Goal: Transaction & Acquisition: Purchase product/service

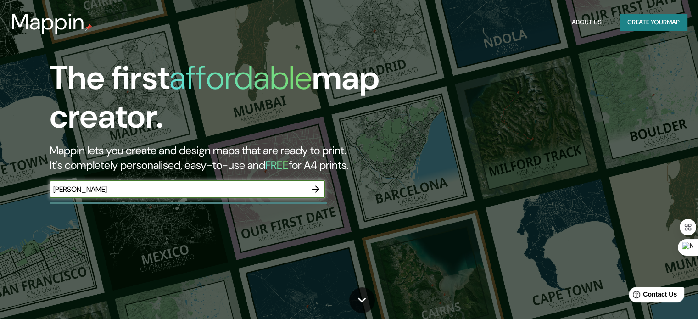
type input "[PERSON_NAME]"
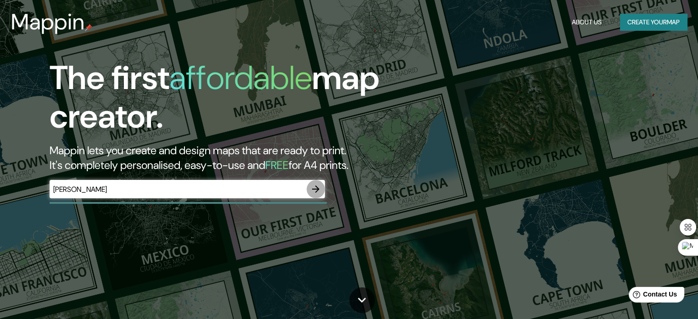
click at [317, 190] on icon "button" at bounding box center [315, 188] width 7 height 7
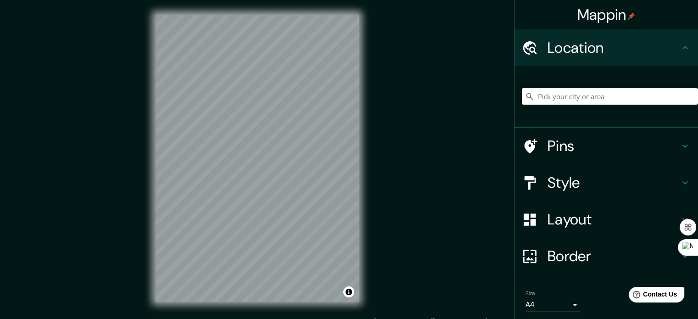
click at [569, 97] on input "Pick your city or area" at bounding box center [609, 96] width 176 height 17
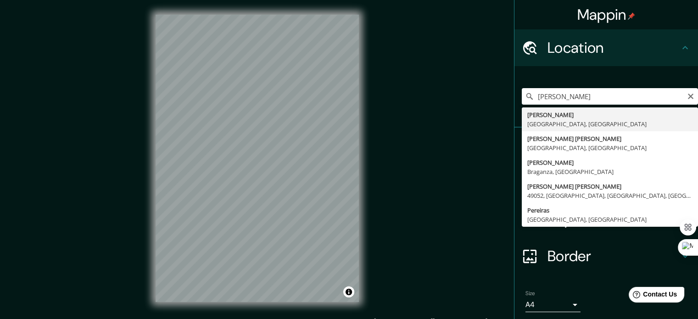
type input "[PERSON_NAME], [GEOGRAPHIC_DATA], [GEOGRAPHIC_DATA]"
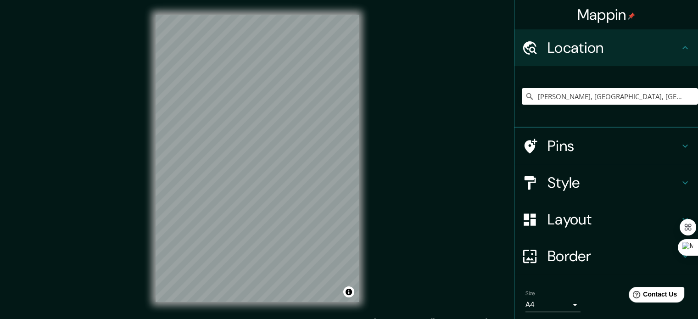
click at [652, 185] on h4 "Style" at bounding box center [613, 182] width 132 height 18
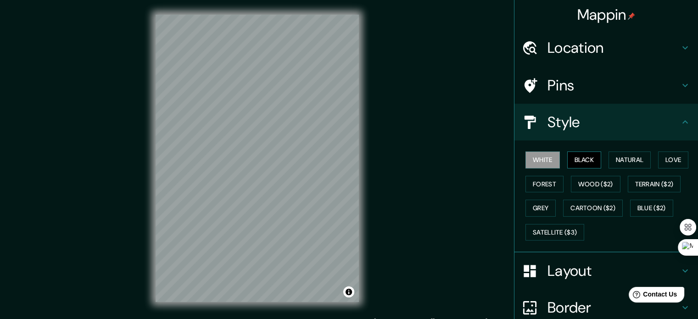
click at [574, 160] on button "Black" at bounding box center [584, 159] width 34 height 17
click at [610, 159] on button "Natural" at bounding box center [629, 159] width 42 height 17
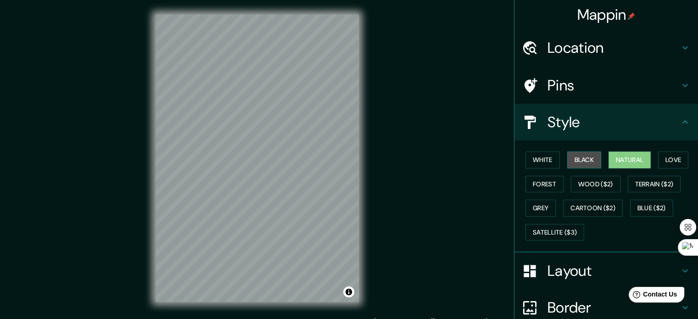
click at [585, 157] on button "Black" at bounding box center [584, 159] width 34 height 17
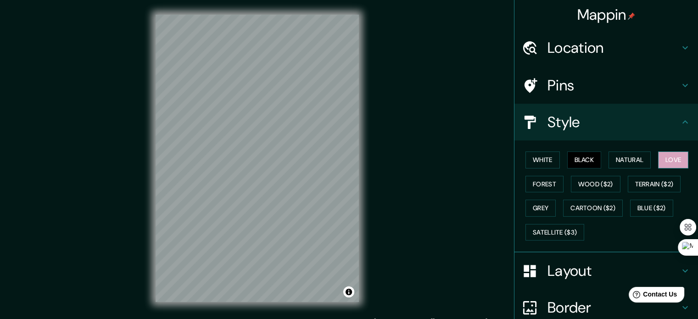
click at [662, 159] on button "Love" at bounding box center [673, 159] width 30 height 17
click at [537, 182] on button "Forest" at bounding box center [544, 184] width 38 height 17
click at [95, 201] on div "Mappin Location [GEOGRAPHIC_DATA], [GEOGRAPHIC_DATA], [GEOGRAPHIC_DATA] Pins St…" at bounding box center [349, 165] width 698 height 331
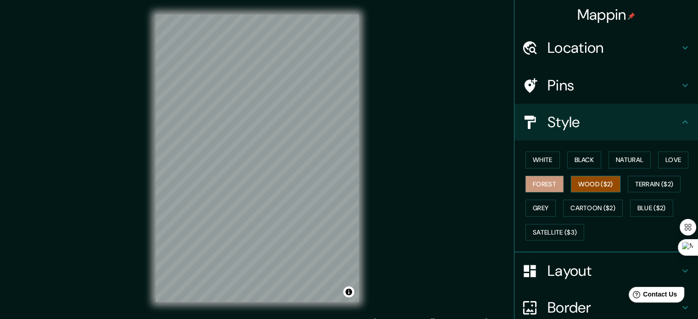
click at [598, 177] on button "Wood ($2)" at bounding box center [595, 184] width 50 height 17
click at [637, 186] on button "Terrain ($2)" at bounding box center [653, 184] width 53 height 17
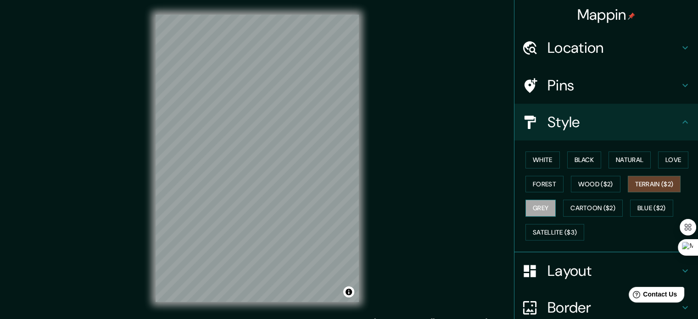
click at [539, 205] on button "Grey" at bounding box center [540, 207] width 30 height 17
click at [586, 266] on h4 "Layout" at bounding box center [613, 270] width 132 height 18
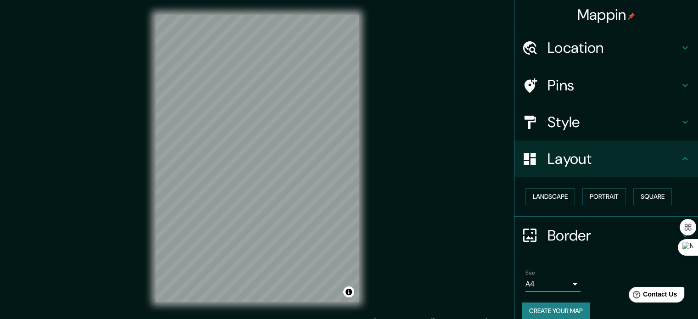
click at [583, 227] on h4 "Border" at bounding box center [613, 235] width 132 height 18
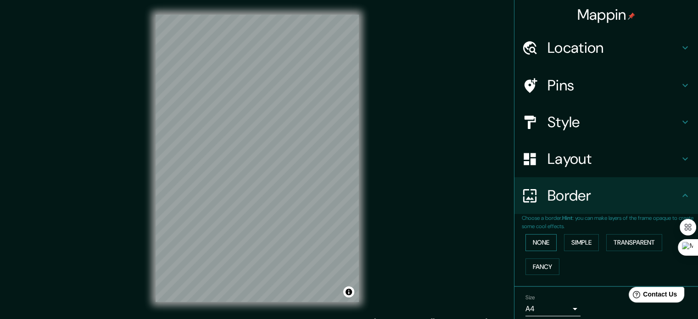
click at [541, 242] on button "None" at bounding box center [540, 242] width 31 height 17
click at [567, 242] on button "Simple" at bounding box center [581, 242] width 35 height 17
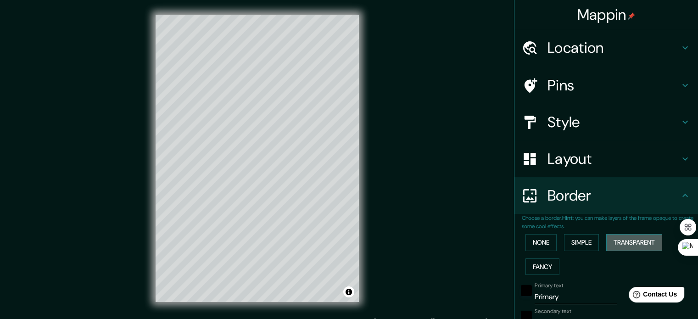
click at [606, 239] on button "Transparent" at bounding box center [634, 242] width 56 height 17
click at [580, 242] on button "Simple" at bounding box center [581, 242] width 35 height 17
click at [544, 242] on button "None" at bounding box center [540, 242] width 31 height 17
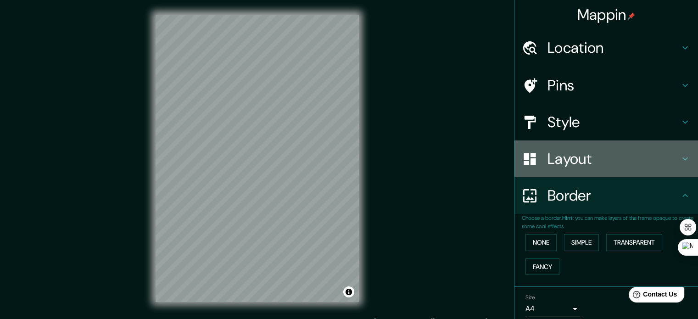
click at [631, 166] on h4 "Layout" at bounding box center [613, 158] width 132 height 18
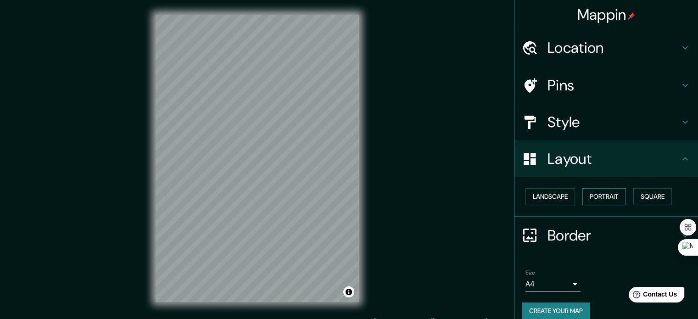
click at [607, 194] on button "Portrait" at bounding box center [604, 196] width 44 height 17
click at [622, 194] on div "Landscape [GEOGRAPHIC_DATA]" at bounding box center [609, 196] width 176 height 24
click at [636, 197] on button "Square" at bounding box center [652, 196] width 39 height 17
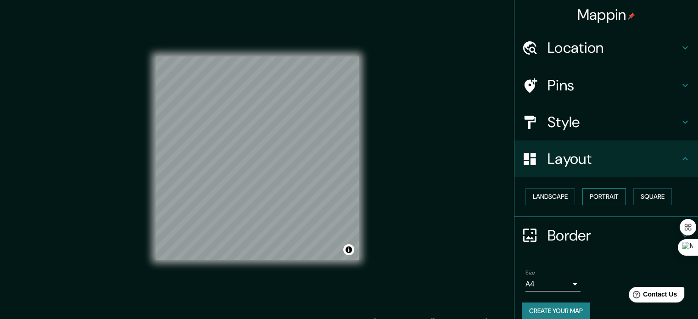
click at [596, 199] on button "Portrait" at bounding box center [604, 196] width 44 height 17
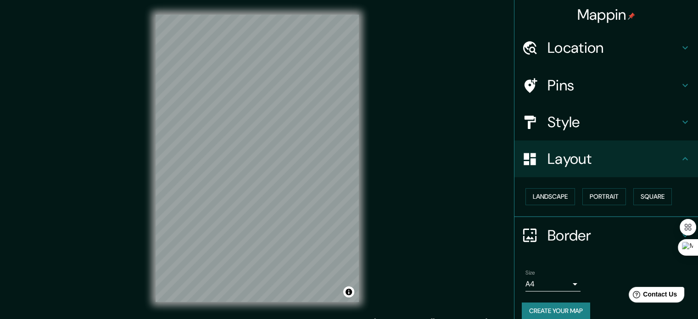
click at [555, 205] on div "Landscape [GEOGRAPHIC_DATA]" at bounding box center [609, 196] width 176 height 24
click at [552, 199] on button "Landscape" at bounding box center [550, 196] width 50 height 17
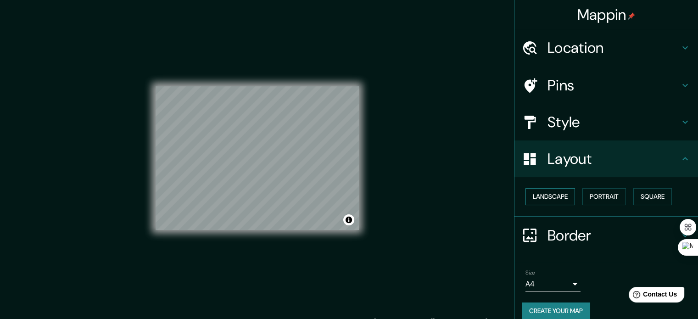
click at [552, 199] on button "Landscape" at bounding box center [550, 196] width 50 height 17
click at [592, 195] on button "Portrait" at bounding box center [604, 196] width 44 height 17
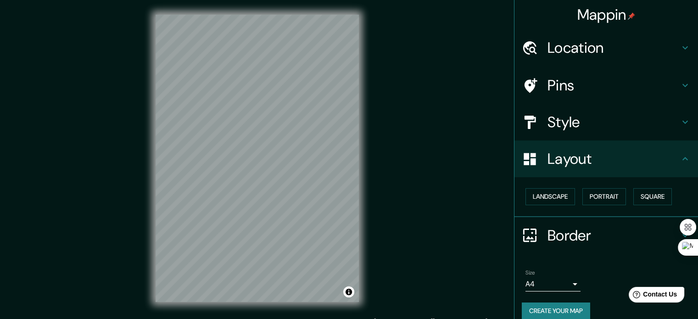
click at [601, 151] on h4 "Layout" at bounding box center [613, 158] width 132 height 18
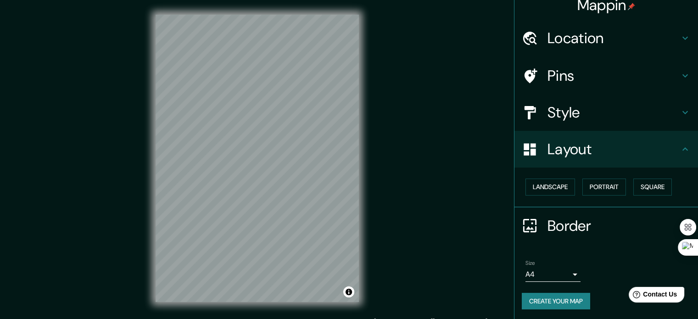
scroll to position [10, 0]
click at [615, 67] on h4 "Pins" at bounding box center [613, 75] width 132 height 18
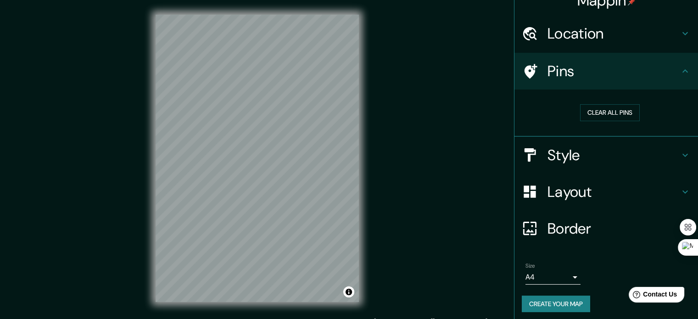
scroll to position [17, 0]
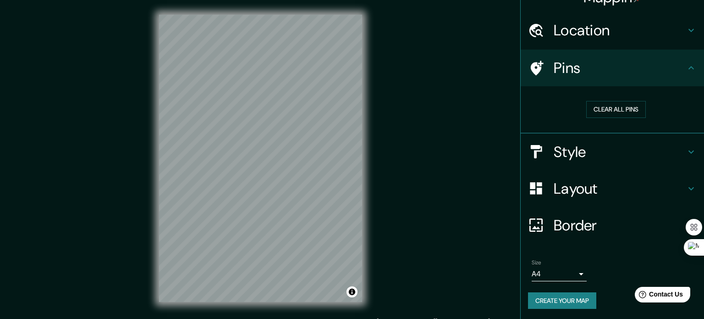
click at [552, 269] on body "Mappin Location [GEOGRAPHIC_DATA], [GEOGRAPHIC_DATA], [GEOGRAPHIC_DATA] Pins Cl…" at bounding box center [352, 159] width 704 height 319
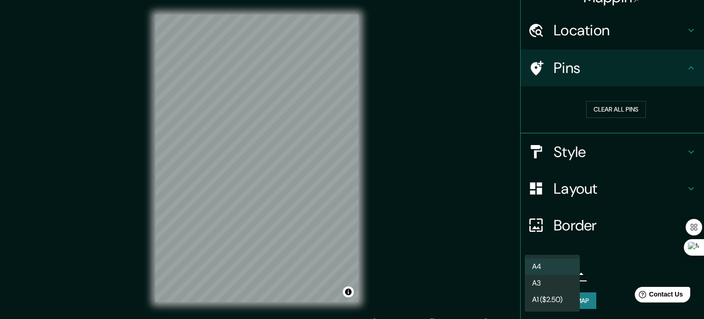
click at [560, 279] on li "A3" at bounding box center [552, 283] width 55 height 17
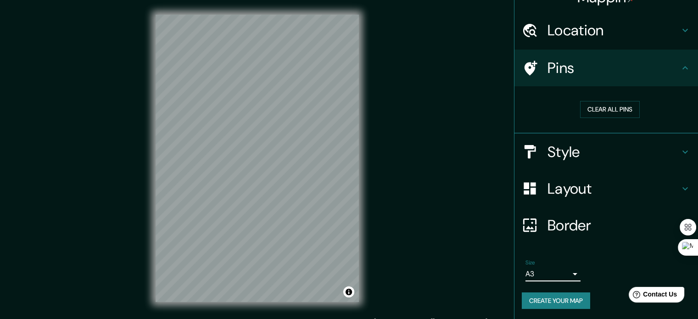
click at [561, 272] on body "Mappin Location [GEOGRAPHIC_DATA], [GEOGRAPHIC_DATA], [GEOGRAPHIC_DATA] Pins Cl…" at bounding box center [349, 159] width 698 height 319
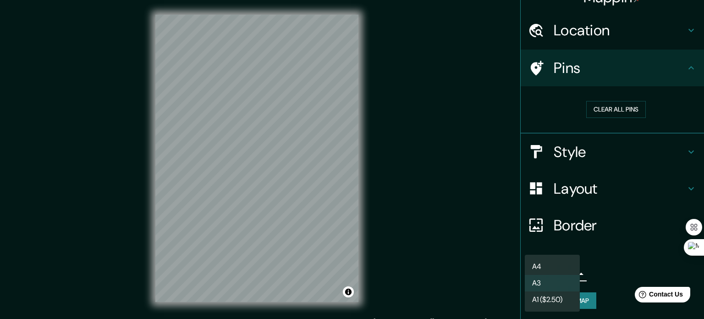
drag, startPoint x: 480, startPoint y: 143, endPoint x: 454, endPoint y: 143, distance: 26.6
click at [479, 143] on div at bounding box center [352, 159] width 704 height 319
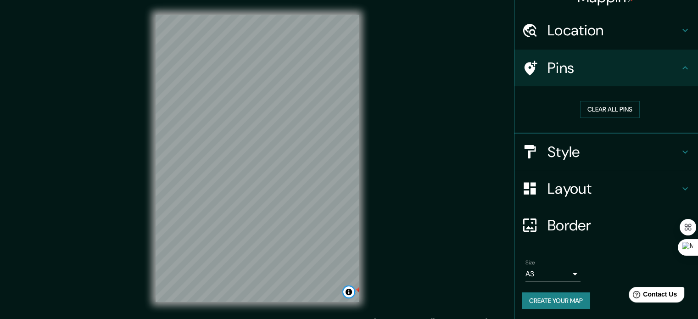
drag, startPoint x: 350, startPoint y: 294, endPoint x: 368, endPoint y: 290, distance: 18.3
click at [368, 290] on div "© Mapbox © OpenStreetMap Improve this map" at bounding box center [257, 158] width 233 height 316
click at [334, 302] on div "© Mapbox © OpenStreetMap Improve this map" at bounding box center [257, 158] width 233 height 316
click at [368, 226] on div "© Mapbox © OpenStreetMap Improve this map" at bounding box center [257, 158] width 233 height 316
click at [391, 222] on div "Mappin Location [GEOGRAPHIC_DATA], [GEOGRAPHIC_DATA], [GEOGRAPHIC_DATA] Pins Cl…" at bounding box center [349, 165] width 698 height 331
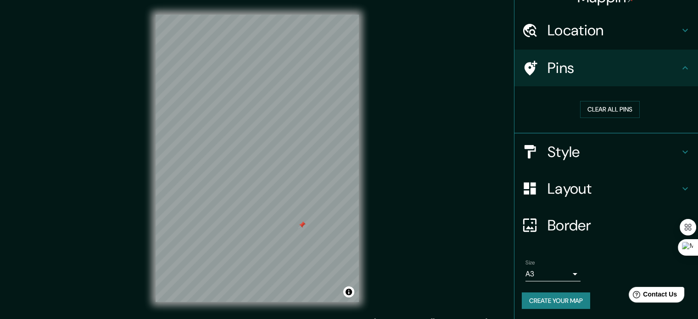
click at [391, 222] on div "Mappin Location [GEOGRAPHIC_DATA], [GEOGRAPHIC_DATA], [GEOGRAPHIC_DATA] Pins Cl…" at bounding box center [349, 165] width 698 height 331
click at [589, 177] on div "Layout" at bounding box center [605, 188] width 183 height 37
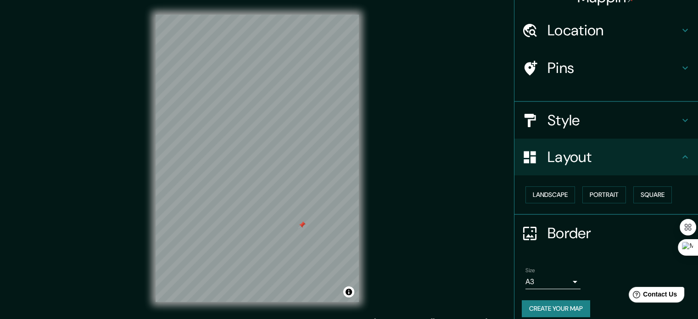
scroll to position [10, 0]
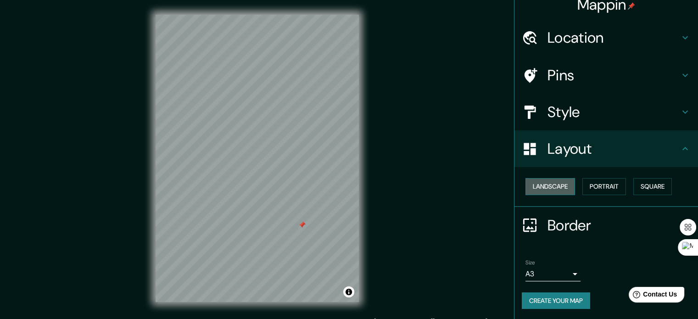
click at [565, 192] on button "Landscape" at bounding box center [550, 186] width 50 height 17
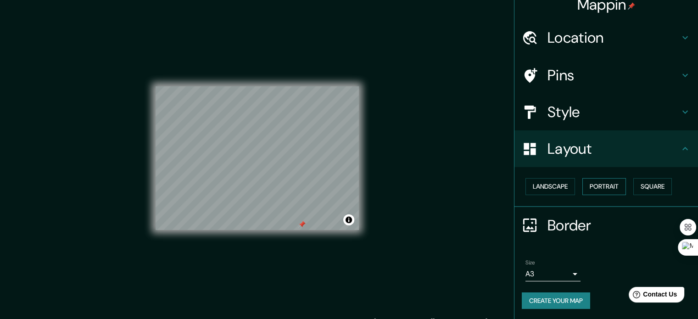
click at [601, 191] on button "Portrait" at bounding box center [604, 186] width 44 height 17
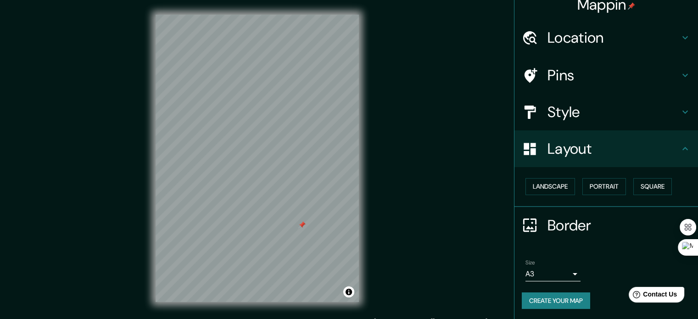
click at [621, 188] on div "Landscape [GEOGRAPHIC_DATA]" at bounding box center [609, 186] width 176 height 24
click at [583, 193] on button "Portrait" at bounding box center [604, 186] width 44 height 17
click at [570, 193] on div "Landscape [GEOGRAPHIC_DATA]" at bounding box center [609, 186] width 176 height 24
click at [558, 188] on button "Landscape" at bounding box center [550, 186] width 50 height 17
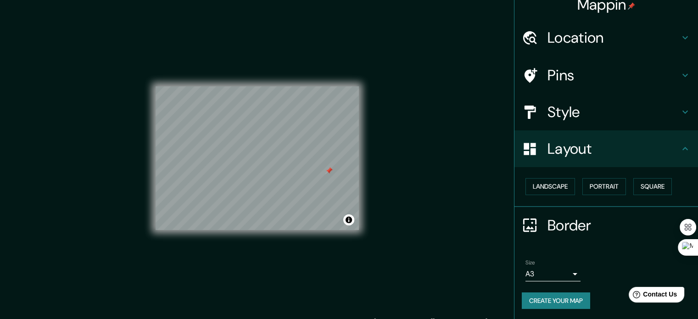
click at [411, 165] on div "Mappin Location [GEOGRAPHIC_DATA], [GEOGRAPHIC_DATA], [GEOGRAPHIC_DATA] Pins St…" at bounding box center [349, 165] width 698 height 331
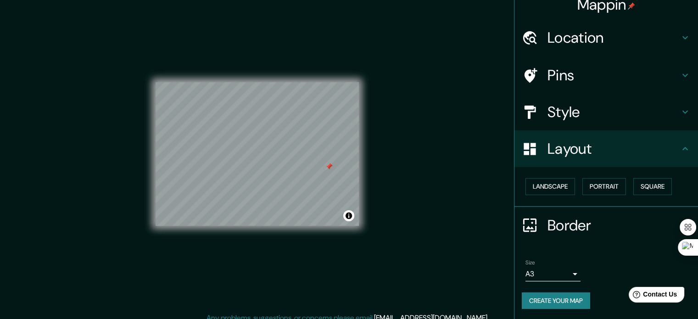
scroll to position [6, 0]
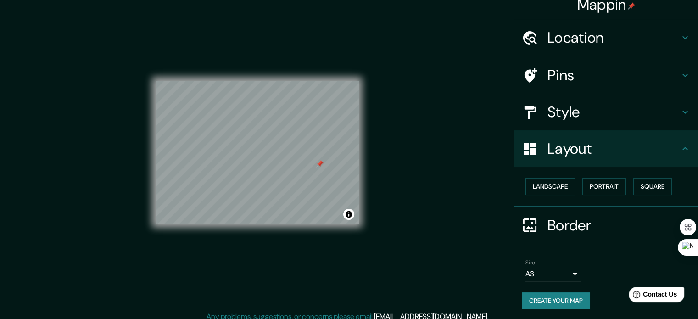
click at [527, 292] on button "Create your map" at bounding box center [555, 300] width 68 height 17
click at [586, 63] on div "Pins" at bounding box center [605, 75] width 183 height 37
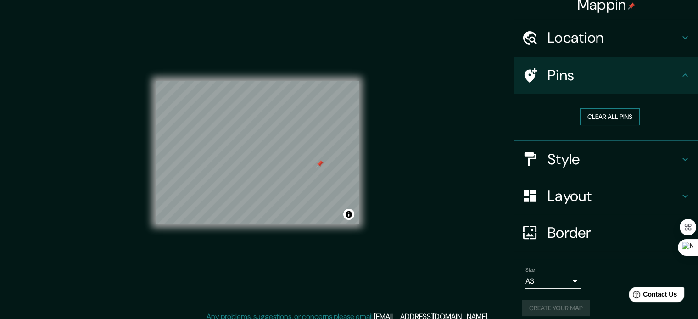
click at [603, 119] on button "Clear all pins" at bounding box center [610, 116] width 60 height 17
click at [561, 305] on div "Create your map" at bounding box center [605, 307] width 169 height 17
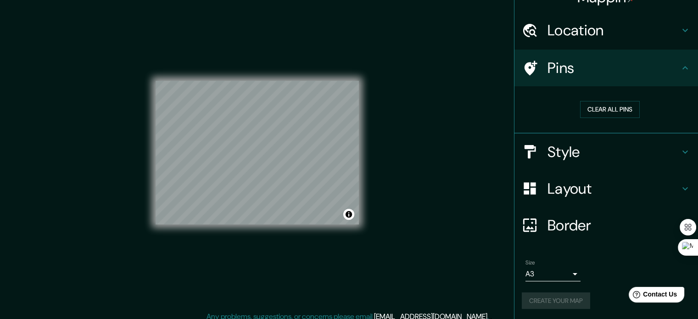
click at [587, 282] on div "Size A3 a4" at bounding box center [605, 269] width 169 height 29
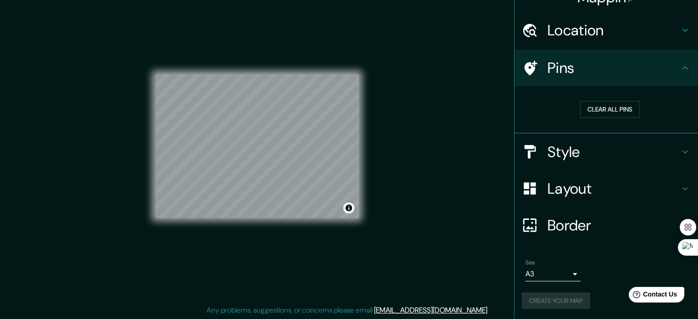
drag, startPoint x: 688, startPoint y: 128, endPoint x: 687, endPoint y: 148, distance: 20.2
click at [687, 148] on ul "Location [GEOGRAPHIC_DATA], [GEOGRAPHIC_DATA], [GEOGRAPHIC_DATA] Pins Clear all…" at bounding box center [605, 166] width 183 height 308
click at [534, 302] on button "Create your map" at bounding box center [555, 300] width 68 height 17
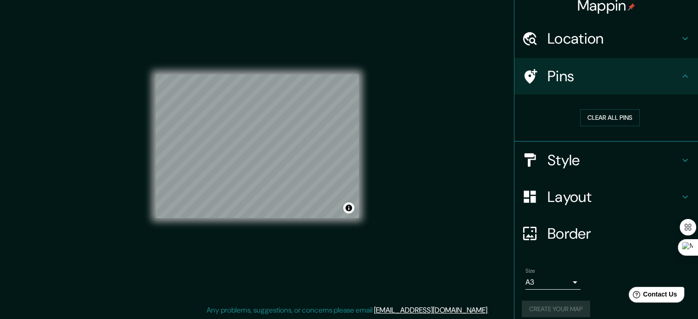
scroll to position [0, 0]
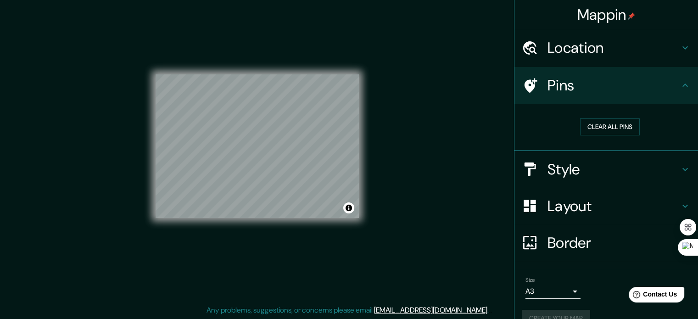
click at [652, 40] on h4 "Location" at bounding box center [613, 48] width 132 height 18
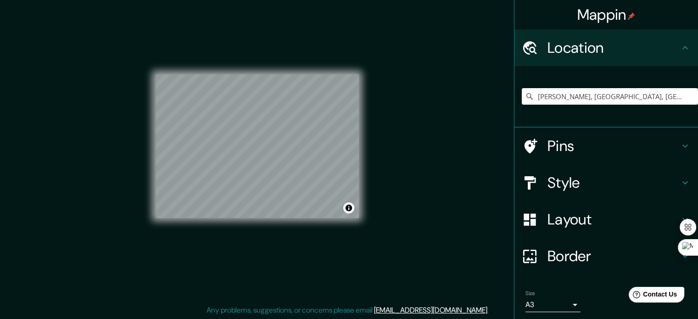
click at [652, 40] on h4 "Location" at bounding box center [613, 48] width 132 height 18
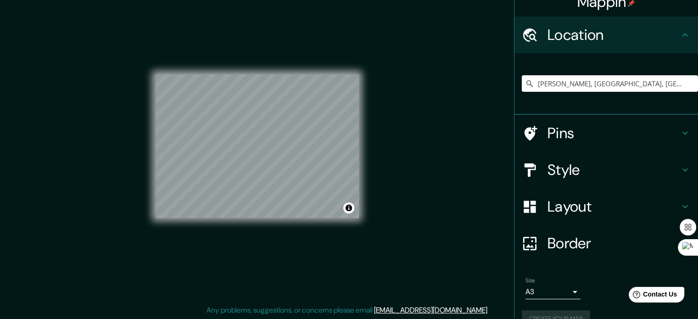
scroll to position [31, 0]
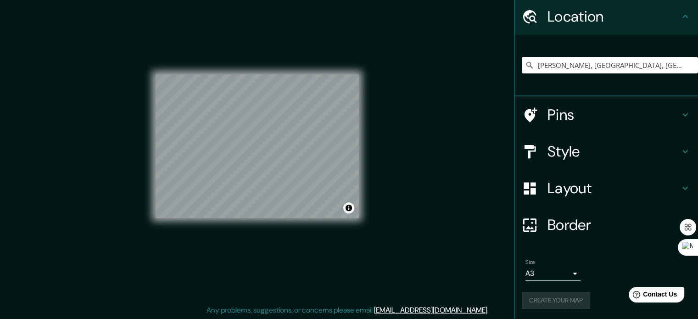
click at [572, 299] on div "Create your map" at bounding box center [605, 300] width 169 height 17
click at [567, 273] on body "Mappin Location [GEOGRAPHIC_DATA], [GEOGRAPHIC_DATA], [GEOGRAPHIC_DATA] Pins St…" at bounding box center [349, 147] width 698 height 319
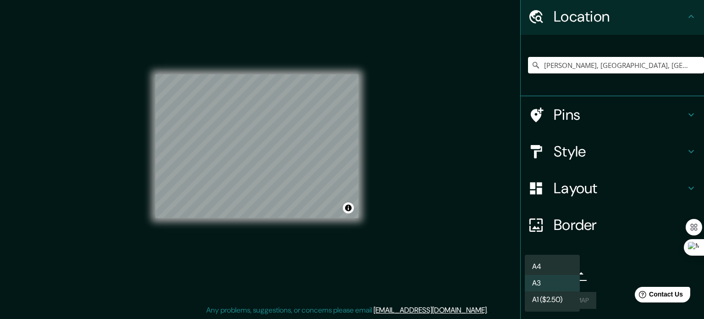
click at [563, 270] on li "A4" at bounding box center [552, 266] width 55 height 17
type input "single"
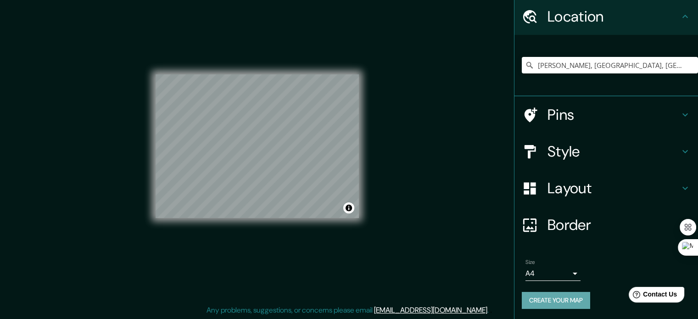
click at [556, 301] on button "Create your map" at bounding box center [555, 300] width 68 height 17
click at [346, 209] on button "Toggle attribution" at bounding box center [348, 207] width 11 height 11
click at [557, 301] on button "Create your map" at bounding box center [555, 300] width 68 height 17
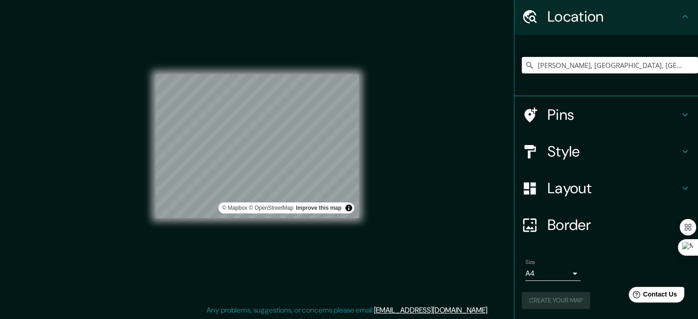
click at [620, 11] on h4 "Location" at bounding box center [613, 16] width 132 height 18
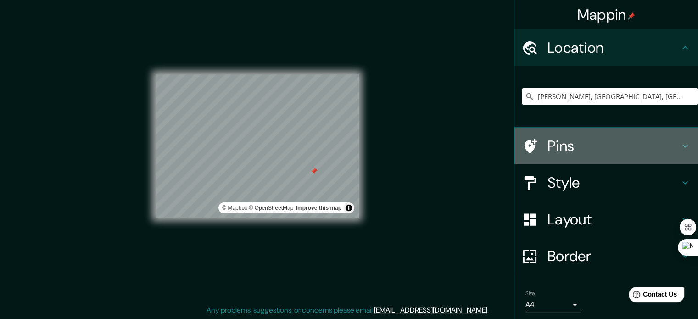
click at [591, 151] on h4 "Pins" at bounding box center [613, 146] width 132 height 18
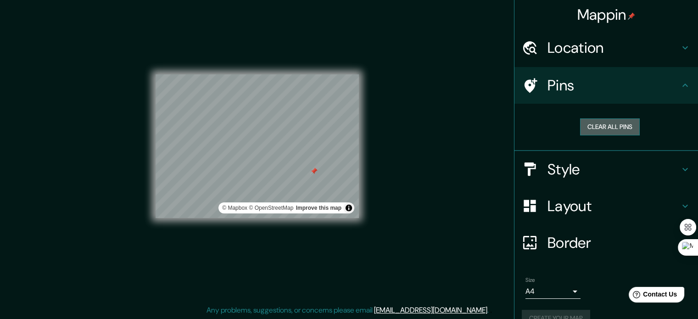
click at [599, 125] on button "Clear all pins" at bounding box center [610, 126] width 60 height 17
